Goal: Find specific page/section: Find specific page/section

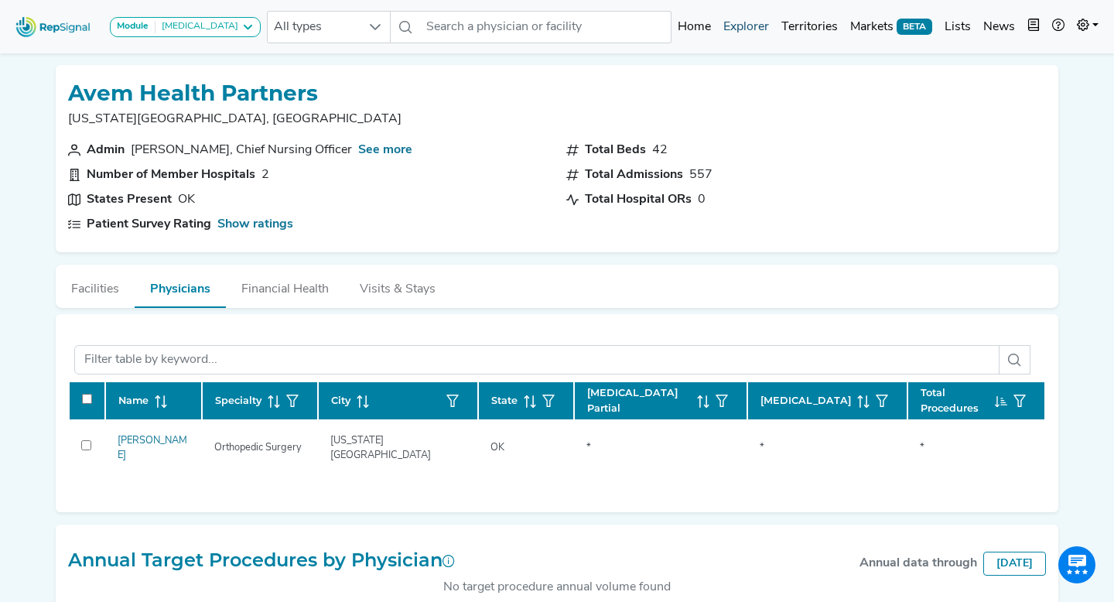
click at [745, 17] on link "Explorer" at bounding box center [746, 27] width 58 height 31
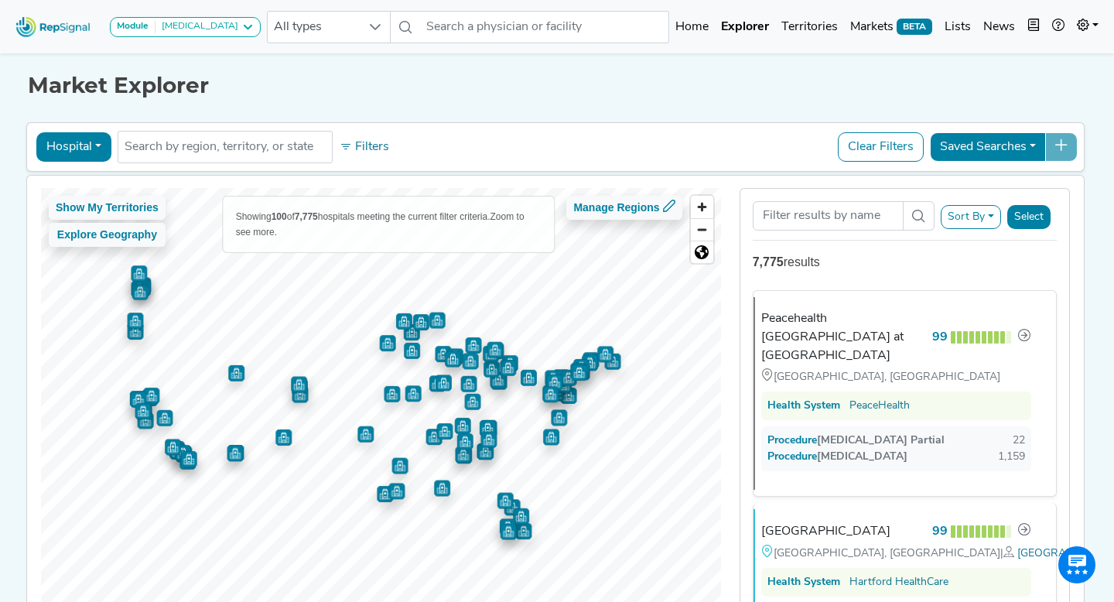
click at [383, 146] on button "Filters" at bounding box center [364, 147] width 57 height 26
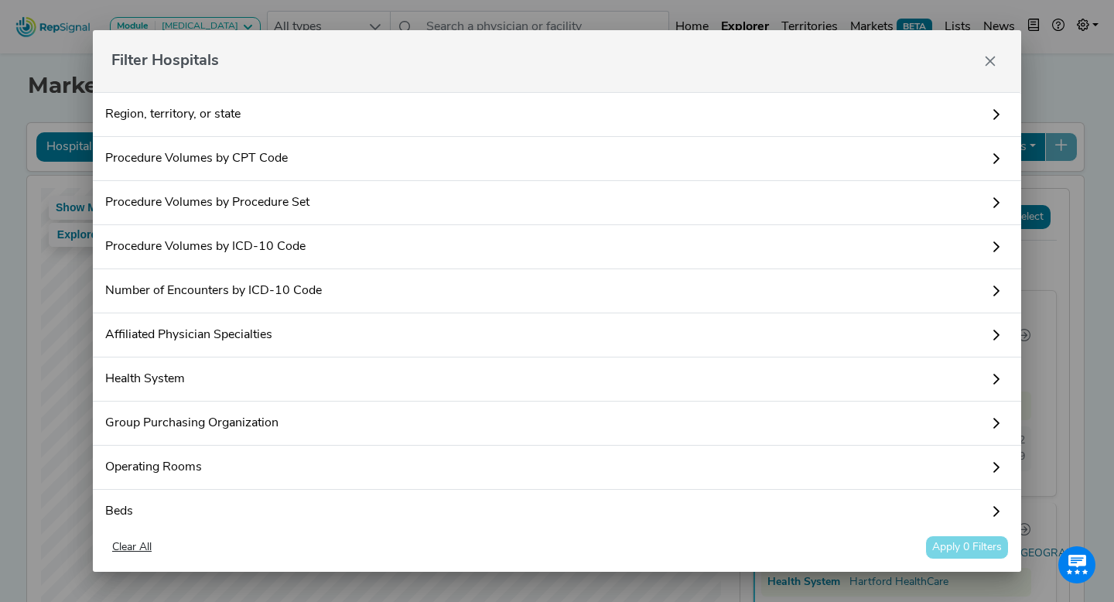
click at [984, 55] on icon "Close" at bounding box center [990, 61] width 12 height 12
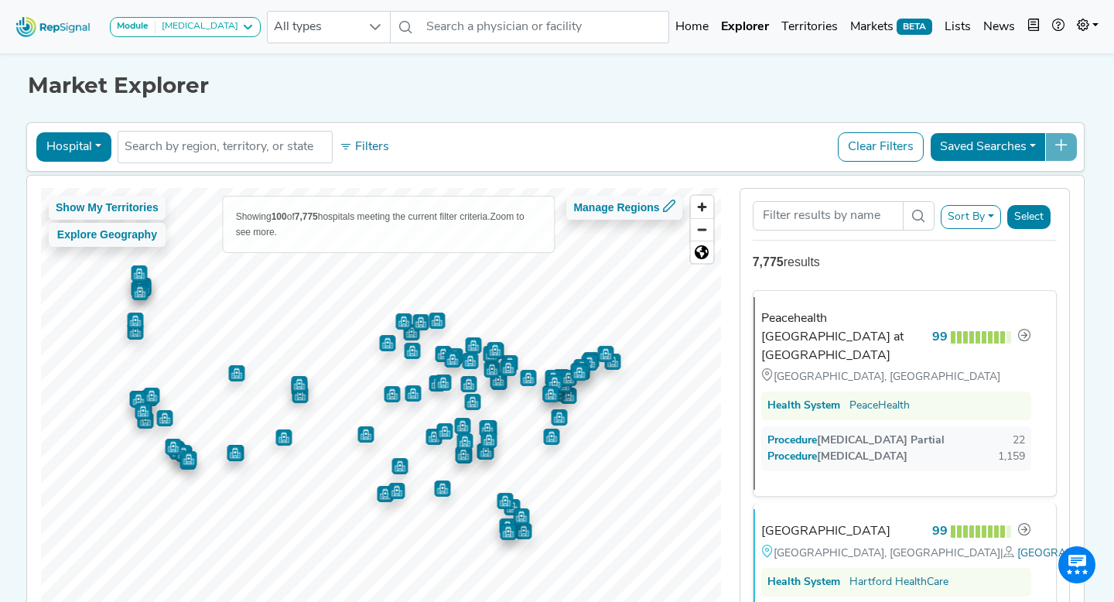
click at [91, 161] on button "Hospital" at bounding box center [73, 146] width 75 height 29
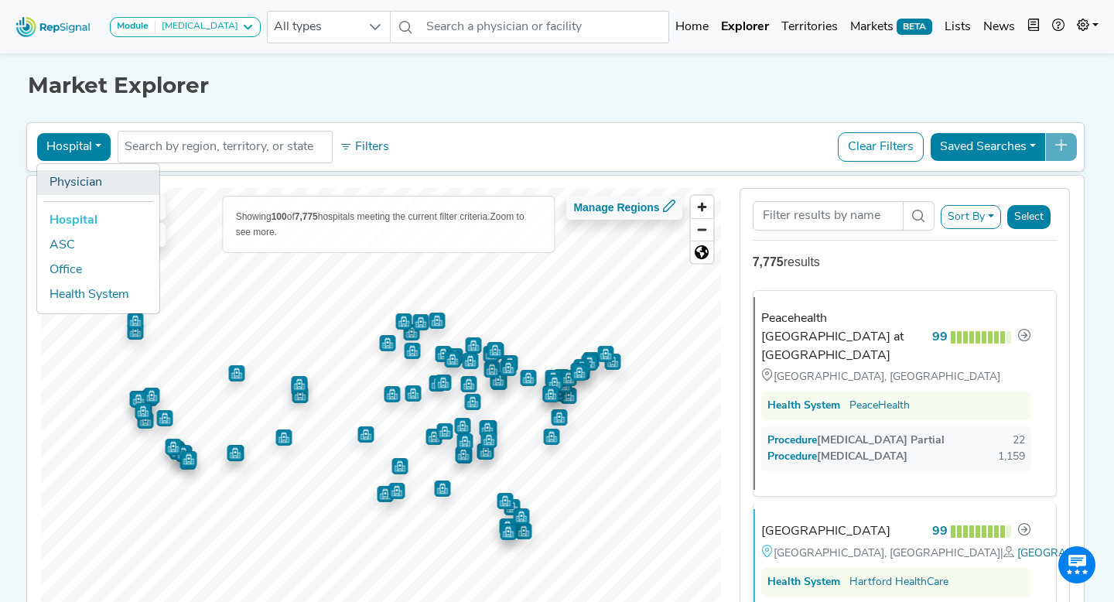
click at [98, 188] on link "Physician" at bounding box center [98, 182] width 122 height 25
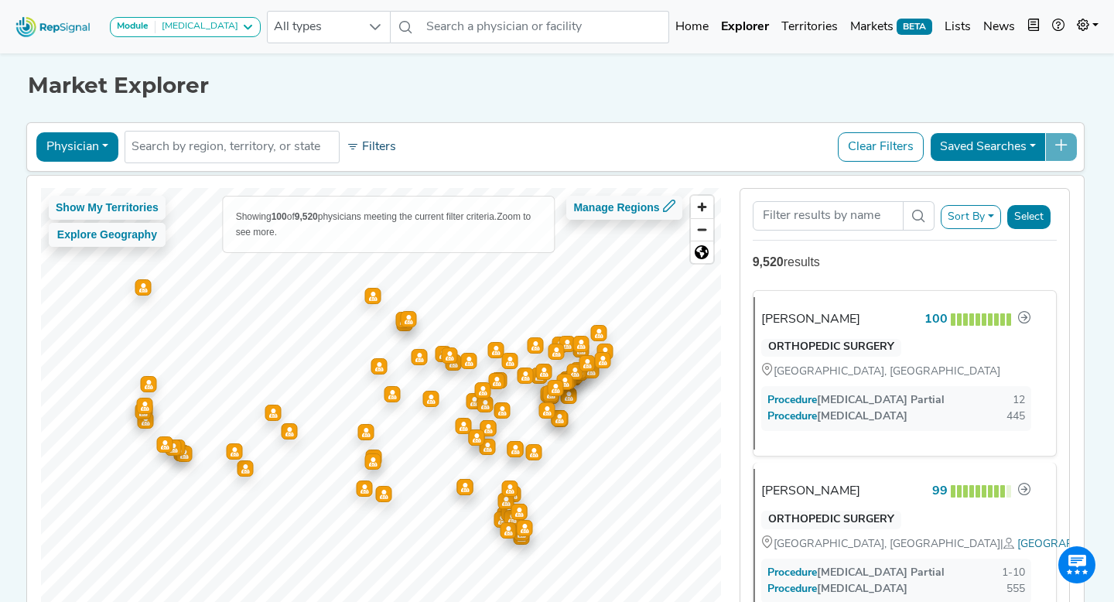
click at [381, 145] on button "Filters" at bounding box center [371, 147] width 57 height 26
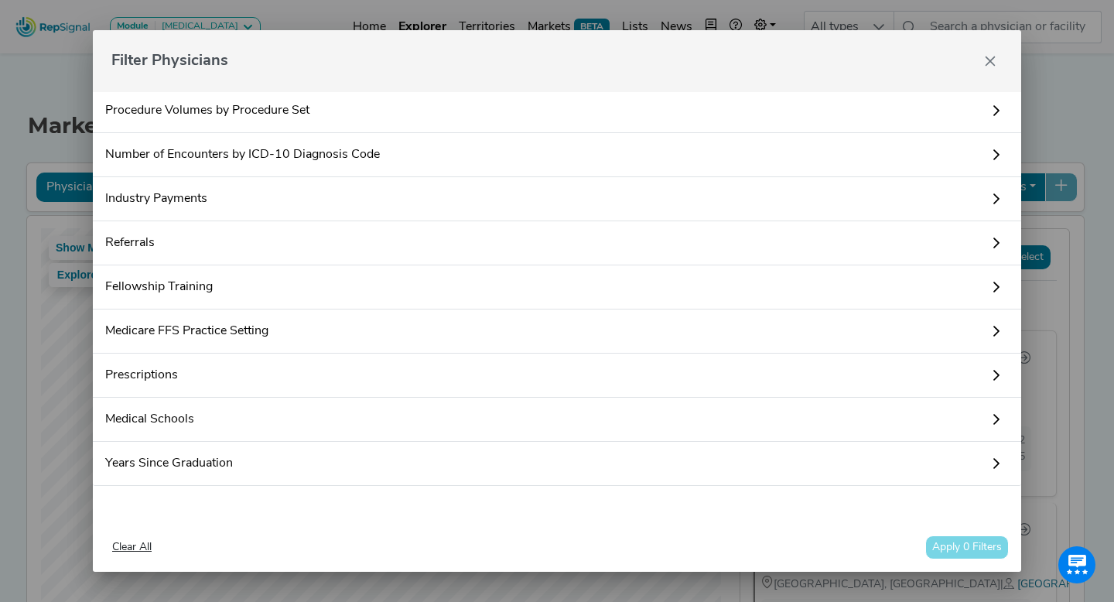
scroll to position [92, 0]
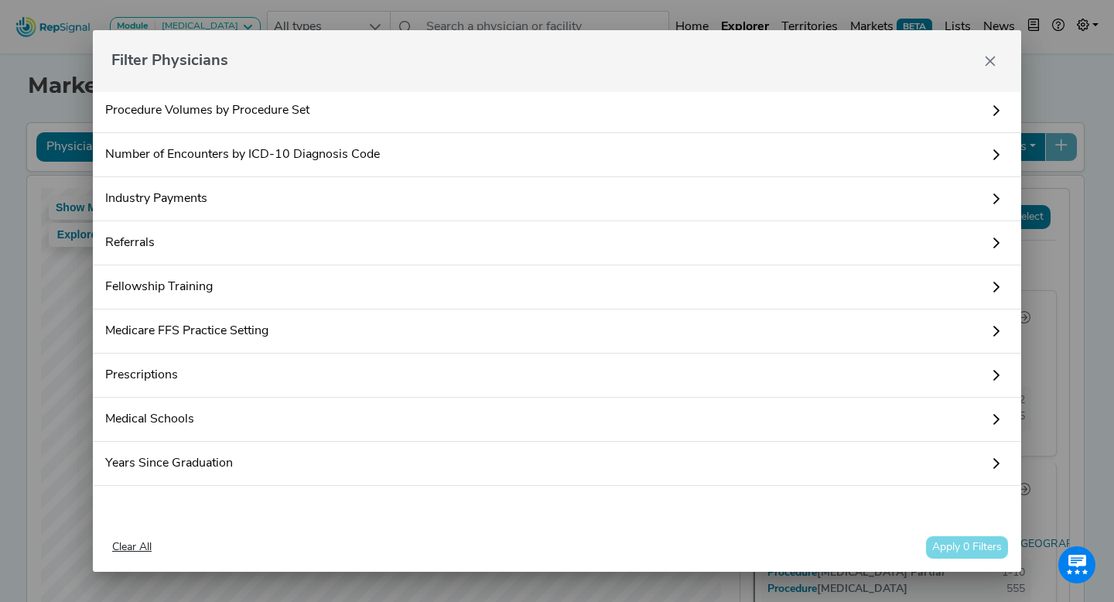
click at [1064, 12] on div "Filter Physicians Region, territory, or state Procedure Volumes by CPT Code The…" at bounding box center [557, 301] width 1114 height 602
click at [991, 59] on icon "Close" at bounding box center [990, 61] width 12 height 12
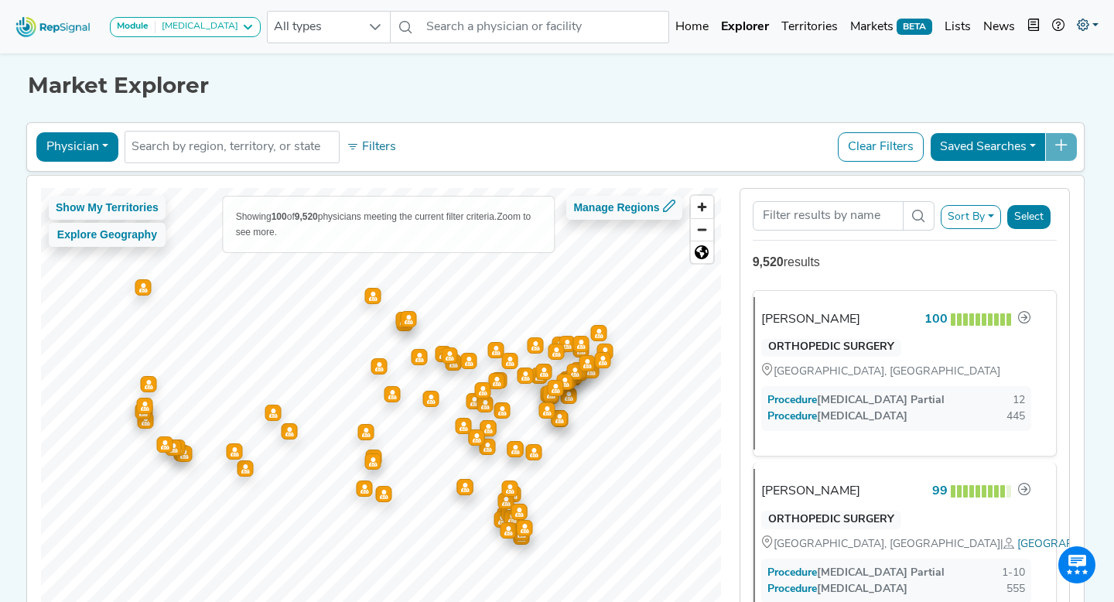
click at [1097, 29] on link at bounding box center [1088, 27] width 34 height 31
click at [1021, 94] on link "Logout" at bounding box center [1043, 97] width 122 height 31
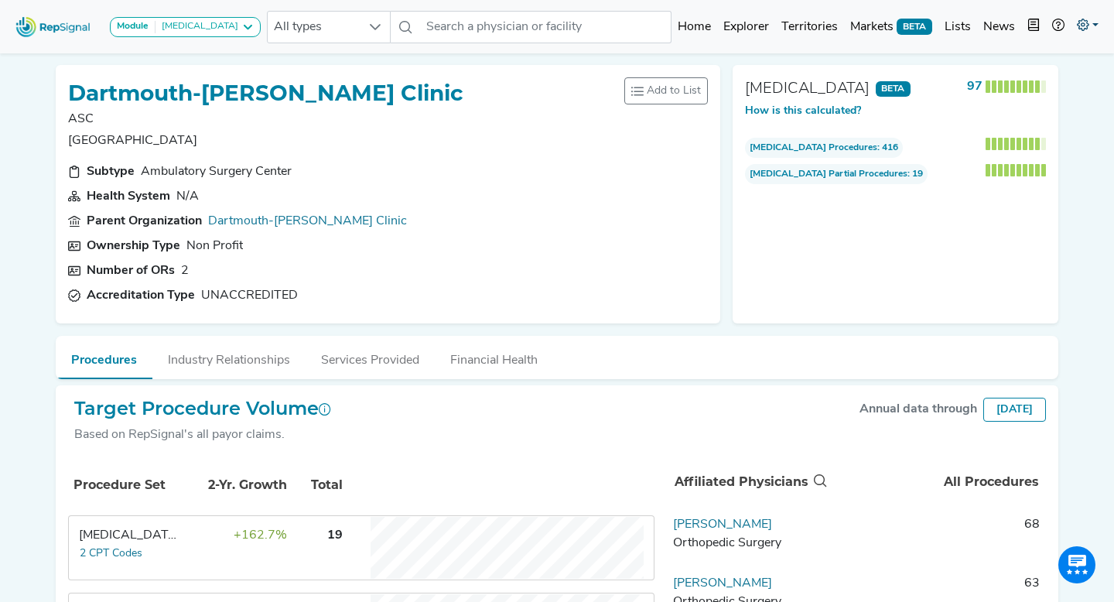
click at [1087, 27] on icon at bounding box center [1083, 25] width 12 height 12
click at [1017, 101] on link "Logout" at bounding box center [1043, 97] width 122 height 31
